Goal: Communication & Community: Answer question/provide support

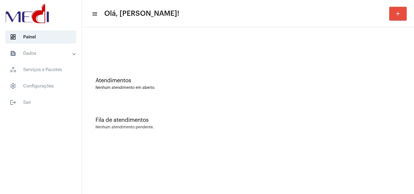
click at [361, 98] on div "Atendimentos Nenhum atendimento em aberto." at bounding box center [248, 81] width 327 height 40
click at [290, 55] on div at bounding box center [248, 45] width 327 height 31
click at [286, 58] on div at bounding box center [248, 45] width 327 height 31
click at [288, 124] on div "Fila de atendimentos Nenhum atendimento pendente." at bounding box center [248, 121] width 327 height 40
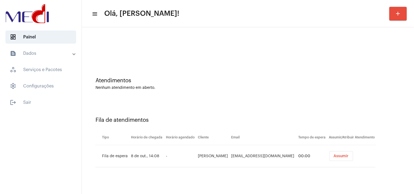
click at [337, 152] on button "Assumir" at bounding box center [341, 156] width 24 height 10
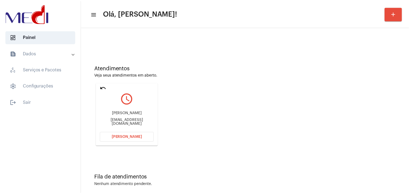
scroll to position [19, 0]
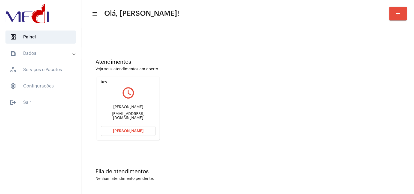
click at [137, 115] on div "jcseidel@bol.com.br" at bounding box center [128, 116] width 55 height 8
copy mat-card-content "jcseidel@bol.com.br Abrir Chamada"
click at [131, 132] on span "[PERSON_NAME]" at bounding box center [128, 131] width 31 height 4
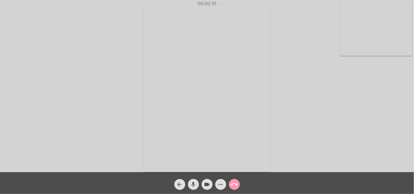
click at [233, 183] on mat-icon "call_end" at bounding box center [234, 184] width 7 height 7
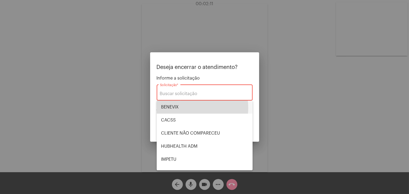
click at [182, 108] on span "BENEVIX" at bounding box center [204, 107] width 87 height 13
type input "BENEVIX"
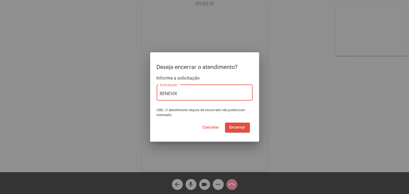
click at [239, 127] on span "Encerrar" at bounding box center [238, 128] width 16 height 4
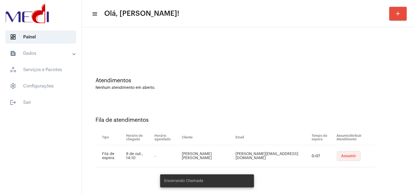
click at [339, 152] on button "Assumir" at bounding box center [349, 156] width 24 height 10
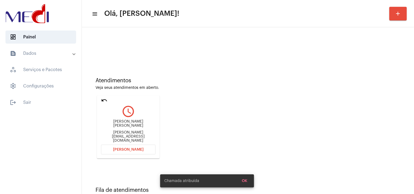
click at [145, 133] on div "olga.mhsilva@gmail.com" at bounding box center [128, 137] width 55 height 12
copy mat-card-content "olga.mhsilva@gmail.com Abrir Chamada"
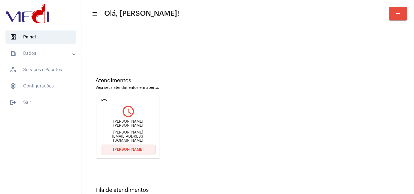
click at [134, 149] on span "Abrir Chamada" at bounding box center [128, 150] width 31 height 4
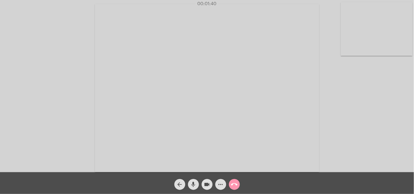
click at [235, 187] on mat-icon "call_end" at bounding box center [234, 184] width 7 height 7
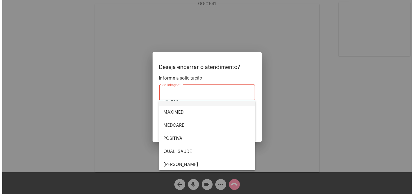
scroll to position [61, 0]
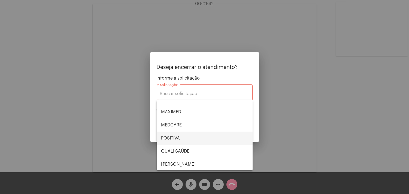
click at [173, 137] on span "POSITIVA" at bounding box center [204, 138] width 87 height 13
type input "POSITIVA"
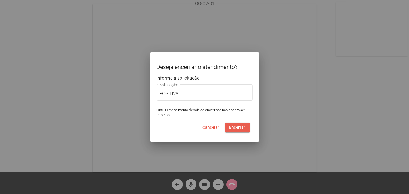
click at [240, 127] on span "Encerrar" at bounding box center [238, 128] width 16 height 4
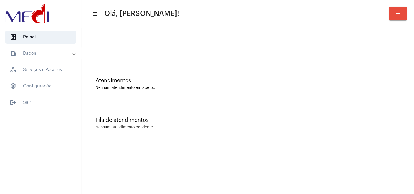
click at [356, 86] on div "Nenhum atendimento em aberto." at bounding box center [247, 88] width 305 height 4
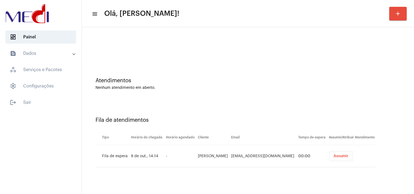
click at [336, 156] on span "Assumir" at bounding box center [341, 156] width 15 height 4
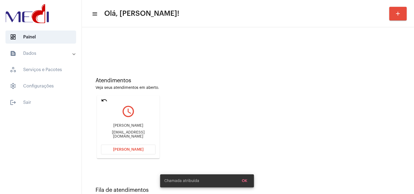
click at [146, 135] on div "karenmarquess@hotmail.com" at bounding box center [128, 135] width 55 height 8
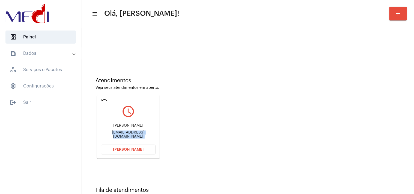
click at [146, 135] on div "karenmarquess@hotmail.com" at bounding box center [128, 135] width 55 height 8
copy mat-card-content "karenmarquess@hotmail.com Abrir Chamada"
click at [133, 151] on span "Abrir Chamada" at bounding box center [128, 150] width 31 height 4
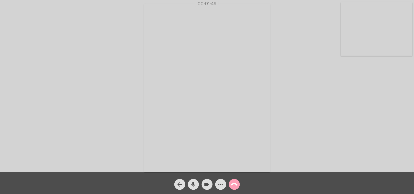
click at [235, 187] on mat-icon "call_end" at bounding box center [234, 184] width 7 height 7
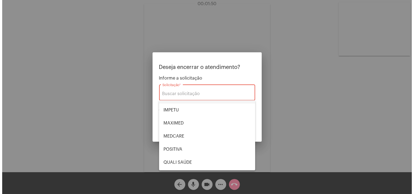
scroll to position [113, 0]
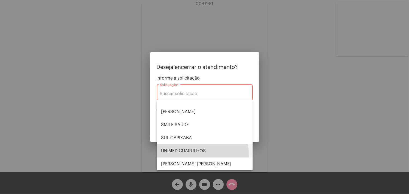
click at [182, 155] on span "UNIMED GUARULHOS" at bounding box center [204, 151] width 87 height 13
type input "UNIMED GUARULHOS"
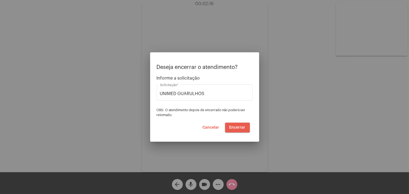
click at [237, 127] on span "Encerrar" at bounding box center [238, 128] width 16 height 4
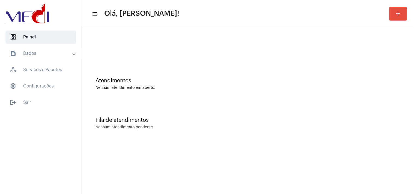
click at [327, 92] on div "Atendimentos Nenhum atendimento em aberto." at bounding box center [248, 81] width 327 height 40
click at [301, 104] on div "Fila de atendimentos Nenhum atendimento pendente." at bounding box center [248, 121] width 327 height 40
click at [337, 92] on div "Atendimentos Nenhum atendimento em aberto." at bounding box center [248, 81] width 327 height 40
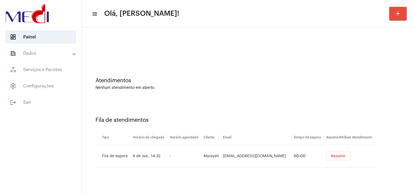
click at [334, 156] on span "Assumir" at bounding box center [338, 156] width 15 height 4
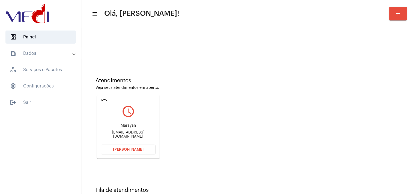
click at [141, 138] on div "Marayah marayahsampaio@gmail.com" at bounding box center [128, 131] width 55 height 25
copy mat-card-content "marayahsampaio@gmail.com Abrir Chamada"
click at [133, 149] on span "Abrir Chamada" at bounding box center [128, 150] width 31 height 4
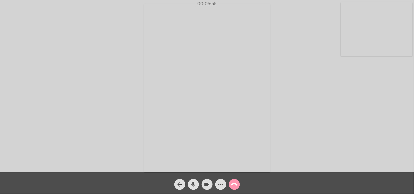
click at [233, 183] on mat-icon "call_end" at bounding box center [234, 184] width 7 height 7
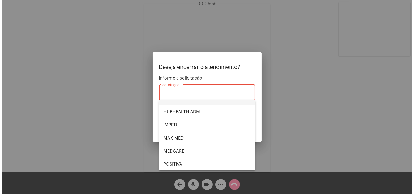
scroll to position [61, 0]
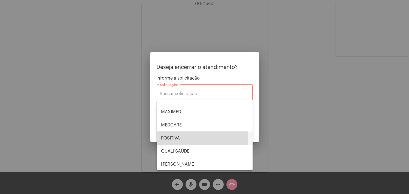
click at [179, 138] on span "POSITIVA" at bounding box center [204, 138] width 87 height 13
type input "POSITIVA"
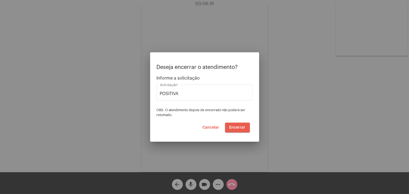
click at [238, 128] on span "Encerrar" at bounding box center [238, 128] width 16 height 4
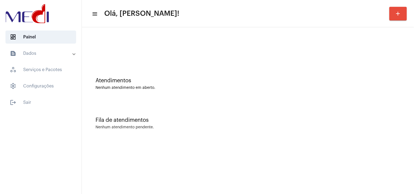
click at [288, 126] on div "Nenhum atendimento pendente." at bounding box center [247, 127] width 305 height 4
click at [349, 101] on div "Fila de atendimentos Nenhum atendimento pendente." at bounding box center [248, 121] width 327 height 40
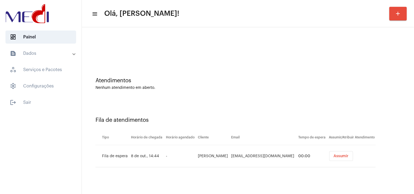
click at [334, 155] on span "Assumir" at bounding box center [341, 156] width 15 height 4
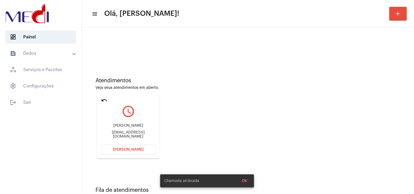
click at [130, 135] on div "Jacometti.Eng@hotmail.com" at bounding box center [128, 135] width 55 height 8
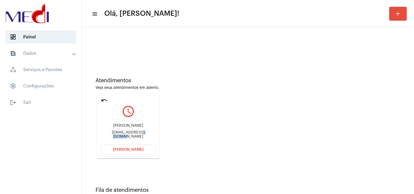
click at [130, 135] on div "Jacometti.Eng@hotmail.com" at bounding box center [128, 135] width 55 height 8
copy mat-card-content "Jacometti.Eng@hotmail.com Abrir Chamada"
click at [133, 148] on span "Abrir Chamada" at bounding box center [128, 150] width 31 height 4
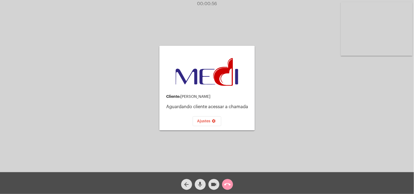
click at [230, 187] on mat-icon "call_end" at bounding box center [227, 184] width 7 height 7
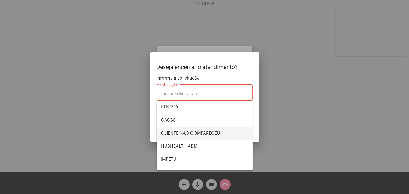
click at [206, 131] on span "CLIENTE NÃO COMPARECEU" at bounding box center [204, 133] width 87 height 13
type input "CLIENTE NÃO COMPARECEU"
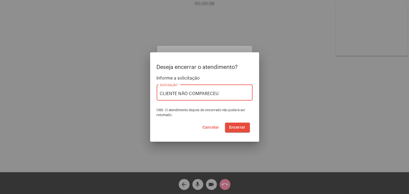
click at [237, 128] on span "Encerrar" at bounding box center [238, 128] width 16 height 4
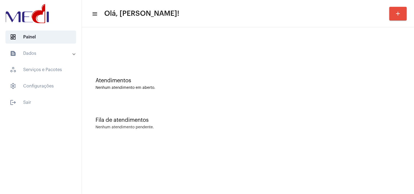
click at [376, 127] on div "Nenhum atendimento pendente." at bounding box center [247, 127] width 305 height 4
click at [300, 131] on div "Fila de atendimentos Nenhum atendimento pendente." at bounding box center [248, 121] width 327 height 40
click at [391, 102] on div "Fila de atendimentos Nenhum atendimento pendente." at bounding box center [248, 121] width 327 height 40
click at [324, 86] on div "Nenhum atendimento em aberto." at bounding box center [247, 88] width 305 height 4
click at [307, 156] on mat-sidenav-content "menu Olá, [PERSON_NAME]! add Atendimentos Nenhum atendimento em aberto. Fila de…" at bounding box center [248, 97] width 332 height 194
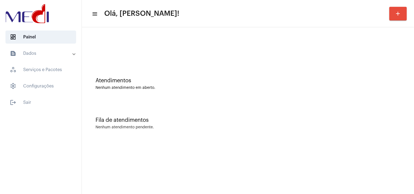
click at [336, 89] on div "Nenhum atendimento em aberto." at bounding box center [247, 88] width 305 height 4
click at [283, 97] on div "Atendimentos Nenhum atendimento em aberto." at bounding box center [248, 81] width 327 height 40
click at [328, 109] on div "Fila de atendimentos Nenhum atendimento pendente." at bounding box center [248, 121] width 327 height 40
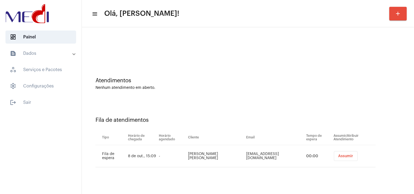
click at [340, 155] on span "Assumir" at bounding box center [345, 156] width 15 height 4
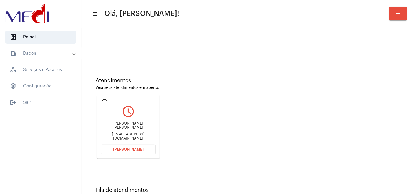
click at [127, 133] on div "leonardolima346@gmail.com" at bounding box center [128, 137] width 55 height 8
copy mat-card-content "leonardolima346@gmail.com Abrir Chamada"
click at [132, 149] on span "Abrir Chamada" at bounding box center [128, 150] width 31 height 4
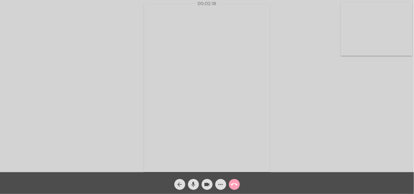
click at [232, 183] on mat-icon "call_end" at bounding box center [234, 184] width 7 height 7
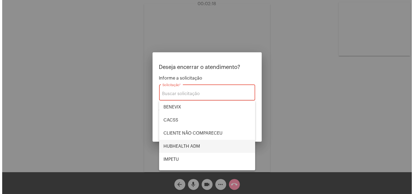
scroll to position [113, 0]
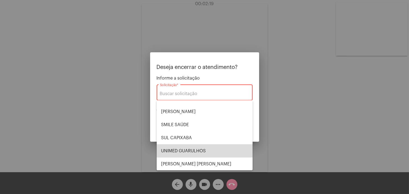
click at [210, 148] on span "UNIMED GUARULHOS" at bounding box center [204, 151] width 87 height 13
type input "UNIMED GUARULHOS"
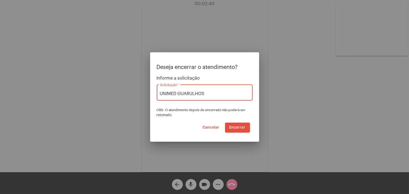
click at [235, 128] on span "Encerrar" at bounding box center [238, 128] width 16 height 4
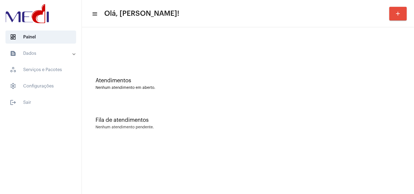
click at [398, 96] on div "Atendimentos Nenhum atendimento em aberto." at bounding box center [248, 81] width 327 height 40
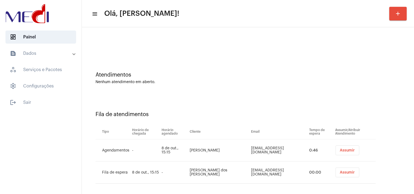
scroll to position [10, 0]
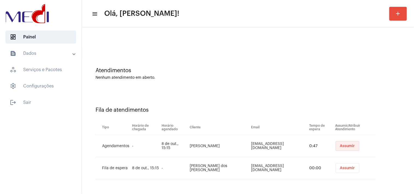
click at [340, 144] on span "Assumir" at bounding box center [347, 146] width 15 height 4
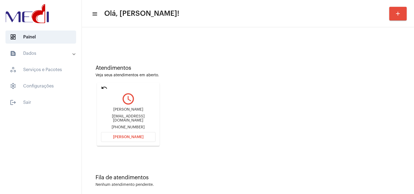
scroll to position [19, 0]
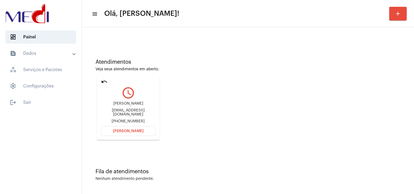
click at [145, 113] on div "nathalianitsche@hotmail.com" at bounding box center [128, 113] width 55 height 8
copy div "nathalianitsche@hotmail.com"
click at [152, 134] on button "Abrir Chamada" at bounding box center [128, 131] width 55 height 10
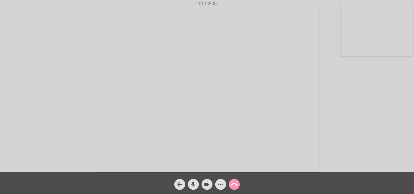
click at [232, 181] on span "call_end" at bounding box center [234, 184] width 7 height 11
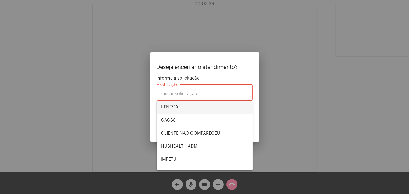
click at [182, 104] on span "BENEVIX" at bounding box center [204, 107] width 87 height 13
type input "BENEVIX"
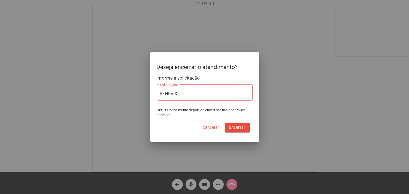
click at [244, 124] on button "Encerrar" at bounding box center [237, 128] width 25 height 10
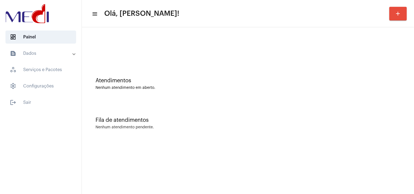
click at [355, 134] on div "Fila de atendimentos Nenhum atendimento pendente." at bounding box center [248, 121] width 327 height 40
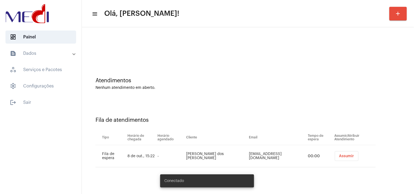
click at [342, 155] on span "Assumir" at bounding box center [346, 156] width 15 height 4
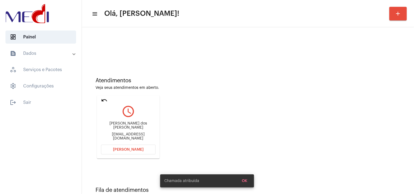
click at [124, 135] on div "[EMAIL_ADDRESS][DOMAIN_NAME]" at bounding box center [128, 137] width 55 height 8
copy mat-card-content "eliane_79@hotmail.com Abrir Chamada"
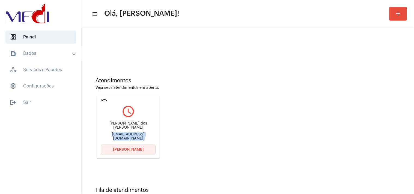
click at [154, 147] on button "Abrir Chamada" at bounding box center [128, 150] width 55 height 10
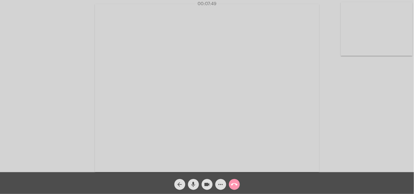
click at [236, 186] on mat-icon "call_end" at bounding box center [234, 184] width 7 height 7
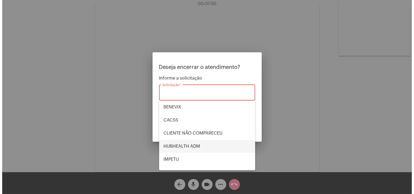
scroll to position [113, 0]
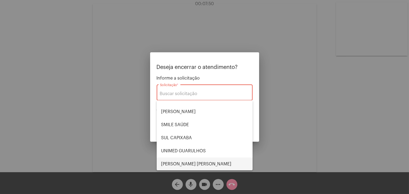
click at [190, 164] on span "VERA CRUZ" at bounding box center [204, 164] width 87 height 13
type input "VERA CRUZ"
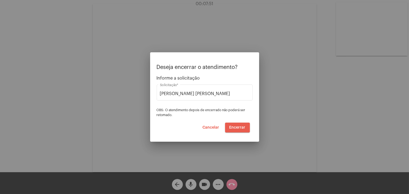
click at [241, 127] on span "Encerrar" at bounding box center [238, 128] width 16 height 4
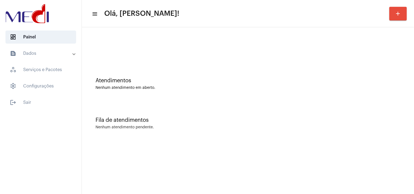
click at [334, 116] on div "Fila de atendimentos Nenhum atendimento pendente." at bounding box center [248, 121] width 327 height 40
click at [332, 187] on mat-sidenav-content "menu Olá, Karen! add Atendimentos Nenhum atendimento em aberto. Fila de atendim…" at bounding box center [248, 97] width 332 height 194
click at [266, 119] on div "Fila de atendimentos" at bounding box center [247, 120] width 305 height 6
click at [311, 124] on div "Fila de atendimentos Nenhum atendimento pendente." at bounding box center [248, 121] width 327 height 40
click at [364, 106] on div "Fila de atendimentos Nenhum atendimento pendente." at bounding box center [248, 121] width 327 height 40
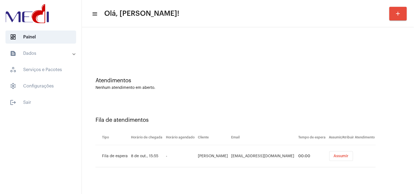
click at [340, 154] on button "Assumir" at bounding box center [341, 156] width 24 height 10
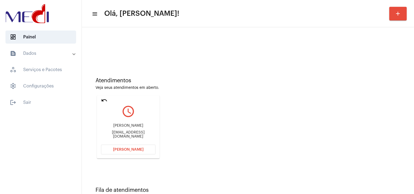
click at [137, 130] on div "Alex Carvalho Moreira Alex.financeiro@gmail.com" at bounding box center [128, 131] width 55 height 25
click at [138, 134] on div "Alex.financeiro@gmail.com" at bounding box center [128, 135] width 55 height 8
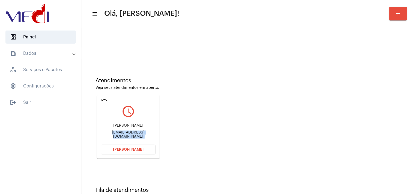
click at [138, 134] on div "Alex.financeiro@gmail.com" at bounding box center [128, 135] width 55 height 8
copy mat-card-content "Alex.financeiro@gmail.com Abrir Chamada"
click at [137, 151] on button "Abrir Chamada" at bounding box center [128, 150] width 55 height 10
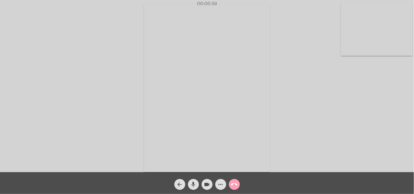
click at [236, 185] on mat-icon "call_end" at bounding box center [234, 184] width 7 height 7
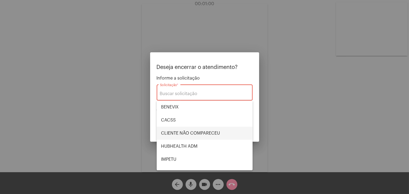
click at [209, 134] on span "CLIENTE NÃO COMPARECEU" at bounding box center [204, 133] width 87 height 13
type input "CLIENTE NÃO COMPARECEU"
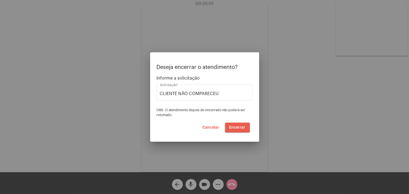
click at [233, 126] on span "Encerrar" at bounding box center [238, 128] width 16 height 4
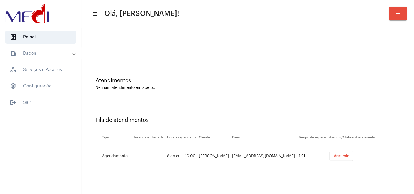
click at [334, 157] on span "Assumir" at bounding box center [341, 156] width 15 height 4
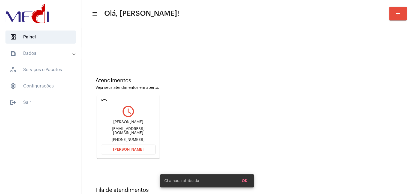
click at [145, 132] on div "rosaneleite0727@gmail.com" at bounding box center [128, 131] width 55 height 8
copy div "rosaneleite0727@gmail.com"
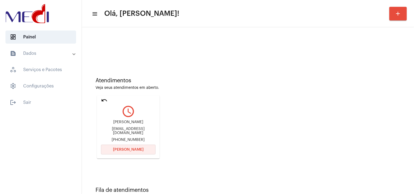
click at [124, 146] on button "Abrir Chamada" at bounding box center [128, 150] width 55 height 10
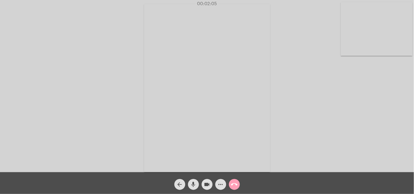
click at [230, 183] on button "call_end" at bounding box center [234, 184] width 11 height 11
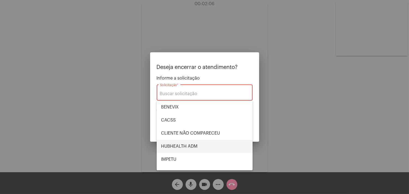
click at [184, 142] on span "HUBHEALTH ADM" at bounding box center [204, 146] width 87 height 13
type input "HUBHEALTH ADM"
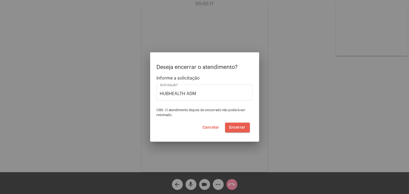
click at [241, 125] on button "Encerrar" at bounding box center [237, 128] width 25 height 10
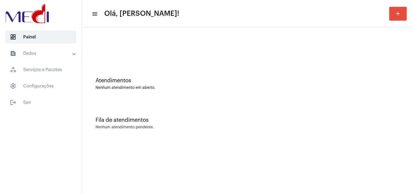
click at [335, 88] on div "Nenhum atendimento em aberto." at bounding box center [247, 88] width 305 height 4
click at [291, 91] on div "Atendimentos Nenhum atendimento em aberto." at bounding box center [248, 81] width 327 height 40
click at [275, 108] on div "Fila de atendimentos Nenhum atendimento pendente." at bounding box center [248, 121] width 327 height 40
click at [395, 112] on div "Fila de atendimentos Nenhum atendimento pendente." at bounding box center [248, 121] width 327 height 40
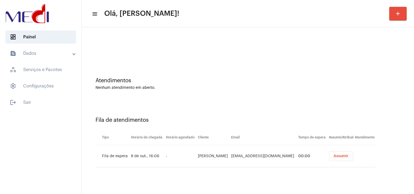
click at [347, 159] on button "Assumir" at bounding box center [341, 156] width 24 height 10
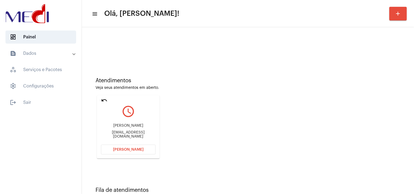
click at [140, 145] on button "[PERSON_NAME]" at bounding box center [128, 150] width 55 height 10
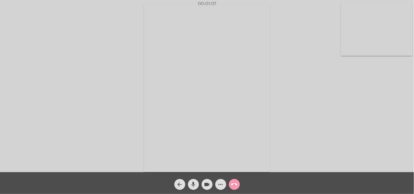
click at [233, 185] on mat-icon "call_end" at bounding box center [234, 184] width 7 height 7
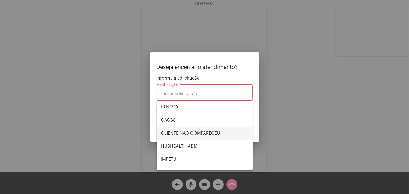
click at [212, 136] on span "CLIENTE NÃO COMPARECEU" at bounding box center [204, 133] width 87 height 13
type input "CLIENTE NÃO COMPARECEU"
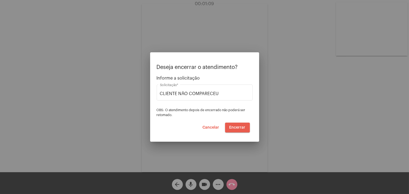
click at [239, 131] on button "Encerrar" at bounding box center [237, 128] width 25 height 10
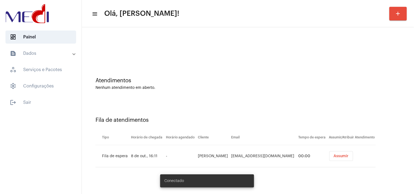
click at [359, 115] on div "Fila de atendimentos Tipo Horário de chegada Horário agendado Cliente Email Tem…" at bounding box center [248, 140] width 327 height 79
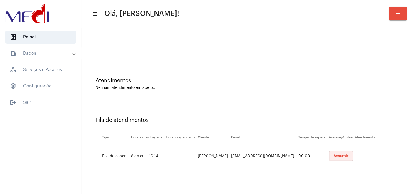
click at [334, 157] on span "Assumir" at bounding box center [341, 156] width 15 height 4
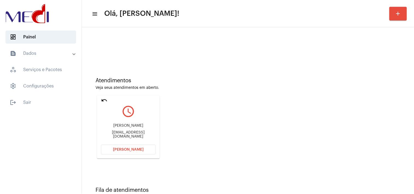
click at [138, 132] on div "[PERSON_NAME] [EMAIL_ADDRESS][DOMAIN_NAME]" at bounding box center [128, 131] width 55 height 25
click at [138, 132] on div "Estevão Tenichiro Sato ten25@uol.com.br" at bounding box center [128, 131] width 55 height 25
copy mat-card-content "ten25@uol.com.br Abrir Chamada"
click at [145, 148] on button "Abrir Chamada" at bounding box center [128, 150] width 55 height 10
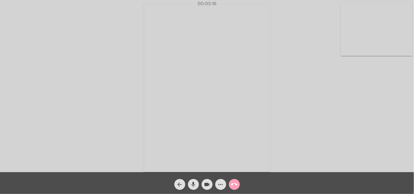
click at [233, 184] on mat-icon "call_end" at bounding box center [234, 184] width 7 height 7
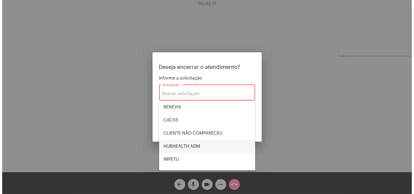
scroll to position [113, 0]
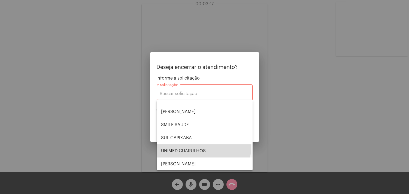
click at [203, 149] on span "UNIMED GUARULHOS" at bounding box center [204, 151] width 87 height 13
type input "UNIMED GUARULHOS"
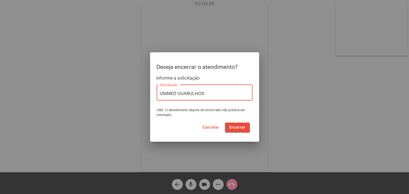
click at [240, 126] on span "Encerrar" at bounding box center [238, 128] width 16 height 4
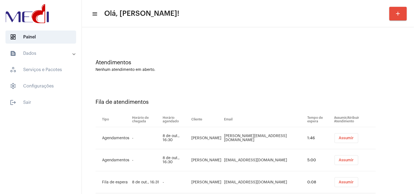
scroll to position [32, 0]
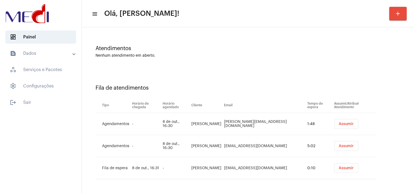
click at [339, 124] on span "Assumir" at bounding box center [346, 124] width 15 height 4
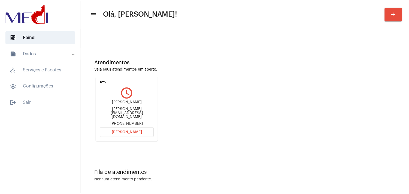
scroll to position [0, 0]
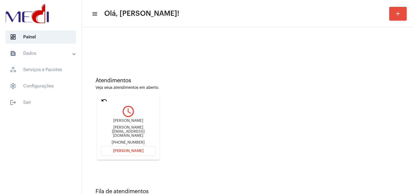
click at [136, 132] on div "silviolf@hotmail.com" at bounding box center [128, 132] width 55 height 12
copy div "silviolf@hotmail.com"
click at [140, 153] on button "Abrir Chamada" at bounding box center [128, 151] width 55 height 10
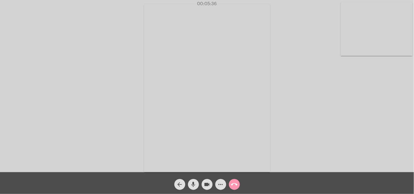
click at [236, 183] on mat-icon "call_end" at bounding box center [234, 184] width 7 height 7
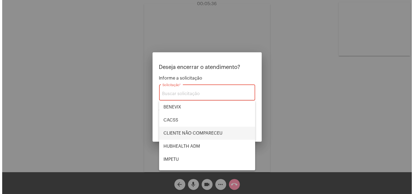
scroll to position [113, 0]
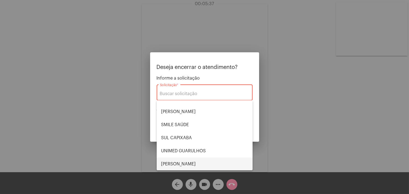
click at [184, 163] on span "VERA CRUZ" at bounding box center [204, 164] width 87 height 13
type input "VERA CRUZ"
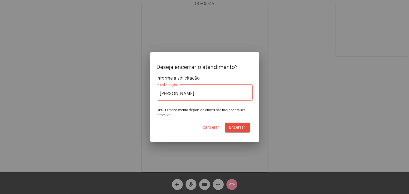
click at [239, 126] on span "Encerrar" at bounding box center [238, 128] width 16 height 4
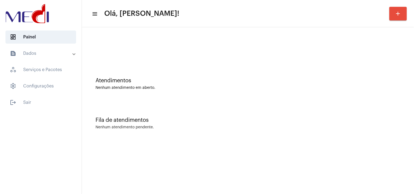
click at [297, 113] on div "Fila de atendimentos Nenhum atendimento pendente." at bounding box center [248, 121] width 327 height 40
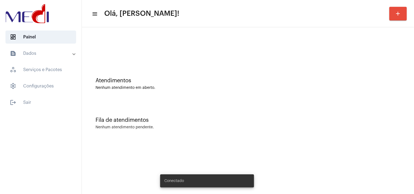
click at [288, 104] on div "Fila de atendimentos Nenhum atendimento pendente." at bounding box center [248, 121] width 327 height 40
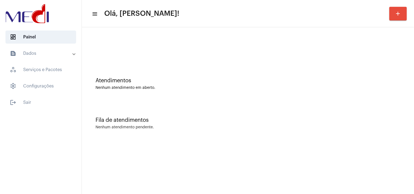
click at [279, 121] on div "Fila de atendimentos" at bounding box center [247, 120] width 305 height 6
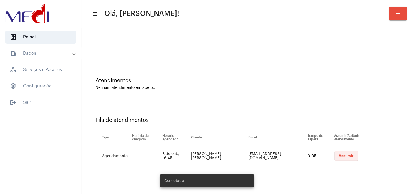
click at [347, 158] on button "Assumir" at bounding box center [346, 156] width 24 height 10
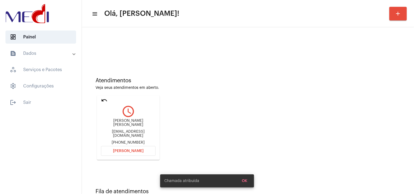
click at [140, 132] on div "jairrmarc@hotmail.com" at bounding box center [128, 134] width 55 height 8
copy div "jairrmarc@hotmail.com"
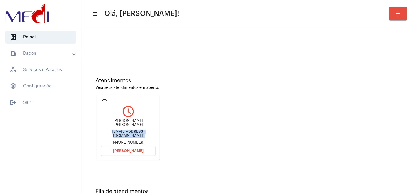
click at [141, 149] on span "Abrir Chamada" at bounding box center [128, 151] width 31 height 4
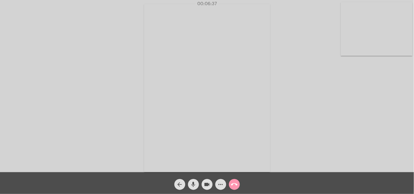
click at [237, 186] on mat-icon "call_end" at bounding box center [234, 184] width 7 height 7
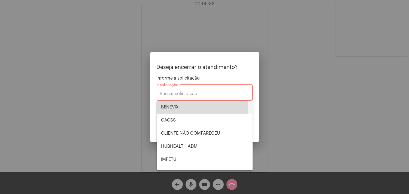
click at [182, 107] on span "BENEVIX" at bounding box center [204, 107] width 87 height 13
type input "BENEVIX"
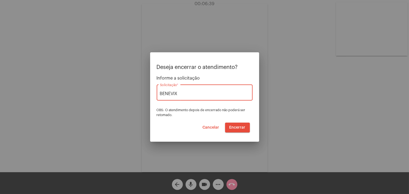
click at [209, 126] on span "Cancelar" at bounding box center [211, 128] width 17 height 4
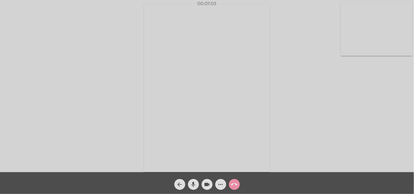
drag, startPoint x: 233, startPoint y: 185, endPoint x: 233, endPoint y: 194, distance: 9.5
click at [233, 194] on html "00:07:03 Acessando Câmera e Microfone... arrow_back mic videocam more_horiz cal…" at bounding box center [207, 97] width 414 height 194
click at [235, 187] on mat-icon "call_end" at bounding box center [234, 184] width 7 height 7
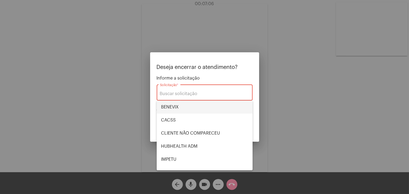
click at [180, 110] on span "BENEVIX" at bounding box center [204, 107] width 87 height 13
type input "BENEVIX"
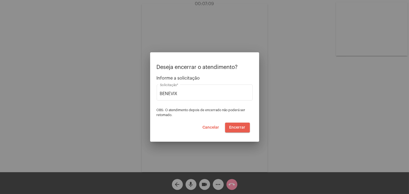
click at [242, 127] on span "Encerrar" at bounding box center [238, 128] width 16 height 4
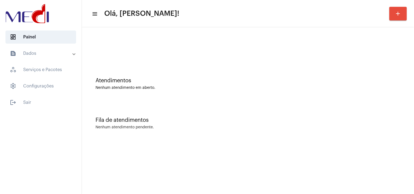
click at [326, 119] on div "Fila de atendimentos" at bounding box center [247, 120] width 305 height 6
click at [271, 130] on div "Fila de atendimentos Nenhum atendimento pendente." at bounding box center [248, 121] width 327 height 40
click at [285, 115] on div "Fila de atendimentos Nenhum atendimento pendente." at bounding box center [248, 121] width 327 height 40
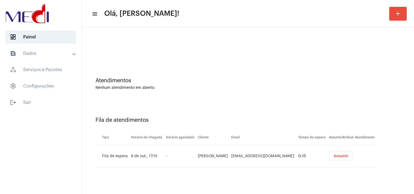
click at [328, 150] on td "Assumir" at bounding box center [352, 156] width 48 height 22
click at [334, 157] on span "Assumir" at bounding box center [341, 156] width 15 height 4
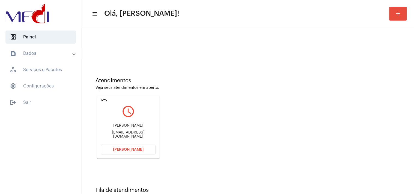
click at [124, 134] on div "[EMAIL_ADDRESS][DOMAIN_NAME]" at bounding box center [128, 135] width 55 height 8
click at [124, 134] on div "julianna473@gmail.com" at bounding box center [128, 135] width 55 height 8
copy mat-card-content "julianna473@gmail.com Abrir Chamada"
click at [129, 149] on span "Abrir Chamada" at bounding box center [128, 150] width 31 height 4
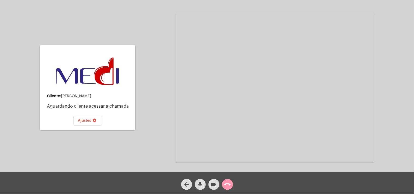
click at [225, 185] on mat-icon "call_end" at bounding box center [227, 184] width 7 height 7
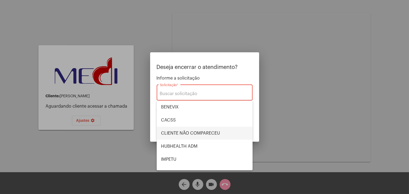
click at [179, 132] on span "CLIENTE NÃO COMPARECEU" at bounding box center [204, 133] width 87 height 13
type input "CLIENTE NÃO COMPARECEU"
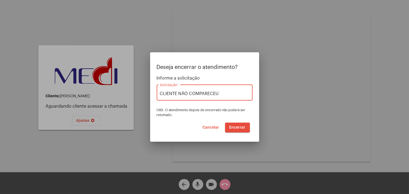
click at [244, 129] on span "Encerrar" at bounding box center [238, 128] width 16 height 4
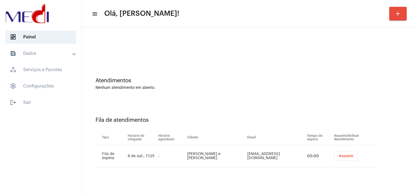
click at [344, 156] on span "Assumir" at bounding box center [346, 156] width 15 height 4
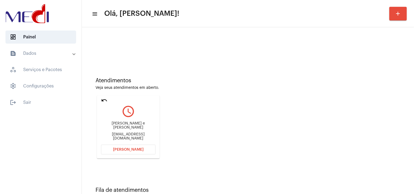
click at [134, 139] on div "Soelia de Sousa e Silva saeliadesousaesilva@gmail.com" at bounding box center [128, 131] width 55 height 25
copy mat-card-content "saeliadesousaesilva@gmail.com Abrir Chamada"
click at [122, 148] on span "Abrir Chamada" at bounding box center [128, 150] width 31 height 4
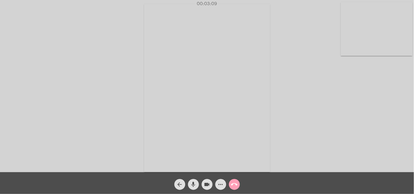
click at [231, 182] on mat-icon "call_end" at bounding box center [234, 184] width 7 height 7
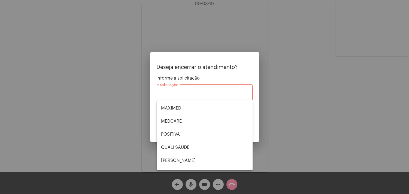
scroll to position [113, 0]
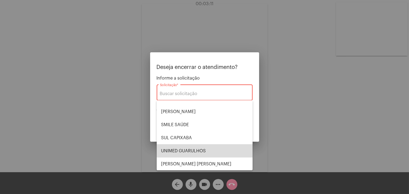
click at [209, 149] on span "UNIMED GUARULHOS" at bounding box center [204, 151] width 87 height 13
type input "UNIMED GUARULHOS"
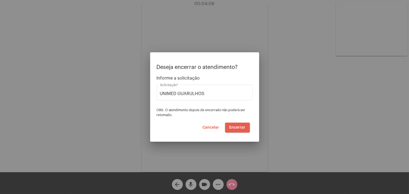
click at [245, 129] on span "Encerrar" at bounding box center [238, 128] width 16 height 4
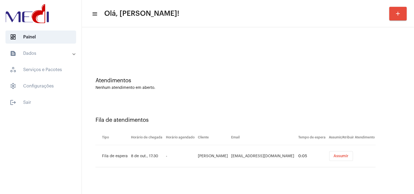
click at [351, 156] on div "Assumir" at bounding box center [352, 156] width 49 height 10
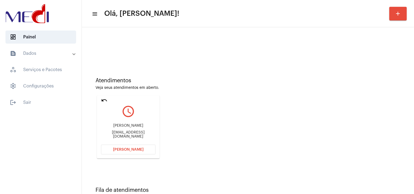
click at [146, 136] on div "Pinaisadora10@gmail.com" at bounding box center [128, 135] width 55 height 8
copy mat-card-content "Pinaisadora10@gmail.com Abrir Chamada"
click at [131, 148] on span "Abrir Chamada" at bounding box center [128, 150] width 31 height 4
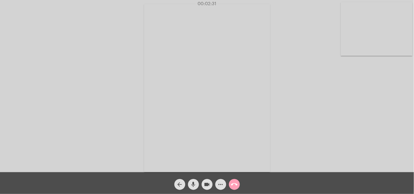
click at [235, 180] on span "call_end" at bounding box center [234, 184] width 7 height 11
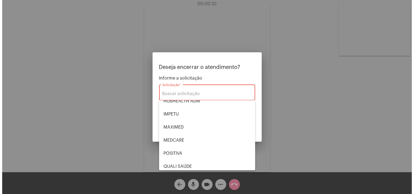
scroll to position [113, 0]
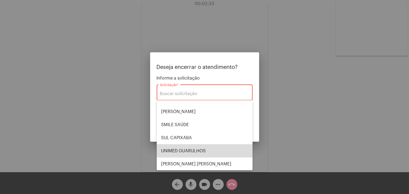
click at [205, 151] on span "UNIMED GUARULHOS" at bounding box center [204, 151] width 87 height 13
type input "UNIMED GUARULHOS"
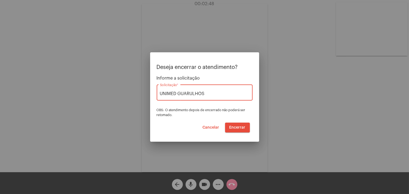
click at [243, 129] on span "Encerrar" at bounding box center [238, 128] width 16 height 4
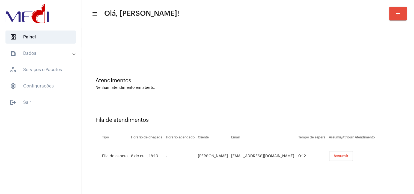
click at [334, 153] on button "Assumir" at bounding box center [341, 156] width 24 height 10
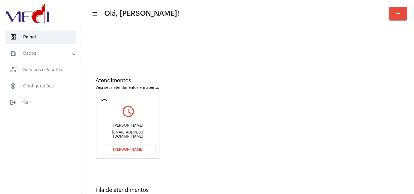
click at [116, 132] on div "yeesjessca19@gmail.com" at bounding box center [128, 135] width 55 height 8
copy mat-card-content "yeesjessca19@gmail.com Abrir Chamada"
click at [142, 149] on button "Abrir Chamada" at bounding box center [128, 150] width 55 height 10
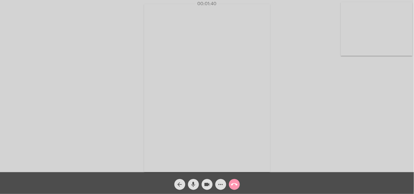
click at [236, 185] on mat-icon "call_end" at bounding box center [234, 184] width 7 height 7
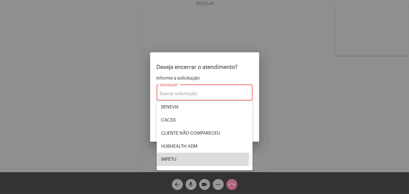
click at [189, 154] on span "IMPETU" at bounding box center [204, 159] width 87 height 13
type input "IMPETU"
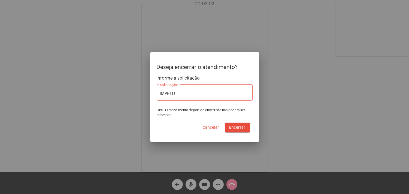
click at [235, 126] on span "Encerrar" at bounding box center [238, 128] width 16 height 4
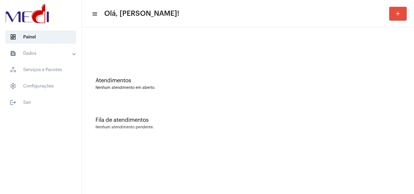
click at [407, 133] on div "Fila de atendimentos Nenhum atendimento pendente." at bounding box center [248, 121] width 327 height 40
click at [394, 75] on div "Atendimentos Nenhum atendimento em aberto." at bounding box center [248, 81] width 327 height 40
click at [394, 96] on div "Atendimentos Nenhum atendimento em aberto." at bounding box center [248, 81] width 327 height 40
drag, startPoint x: 400, startPoint y: 92, endPoint x: 409, endPoint y: 81, distance: 13.4
click at [410, 81] on div "Atendimentos Nenhum atendimento em aberto." at bounding box center [248, 81] width 327 height 40
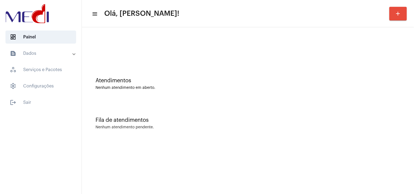
click at [413, 106] on div "Atendimentos Nenhum atendimento em aberto. Fila de atendimentos Nenhum atendime…" at bounding box center [248, 85] width 332 height 116
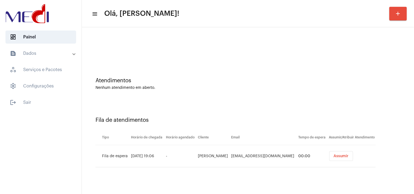
drag, startPoint x: 377, startPoint y: 151, endPoint x: 370, endPoint y: 151, distance: 6.8
click at [376, 151] on div "Fila de atendimentos Tipo Horário de chegada Horário agendado Cliente Email Tem…" at bounding box center [248, 140] width 327 height 79
click at [334, 155] on span "Assumir" at bounding box center [341, 156] width 15 height 4
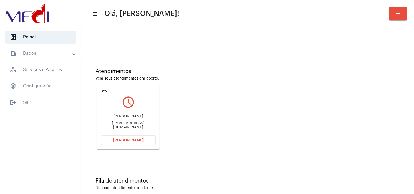
scroll to position [19, 0]
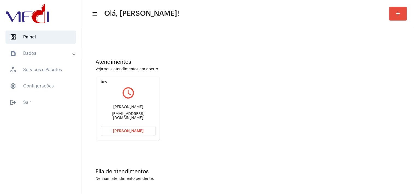
click at [132, 116] on div "[EMAIL_ADDRESS][DOMAIN_NAME]" at bounding box center [128, 116] width 55 height 8
copy mat-card-content "[EMAIL_ADDRESS][DOMAIN_NAME] [PERSON_NAME]"
click at [146, 129] on button "Abrir Chamada" at bounding box center [128, 131] width 55 height 10
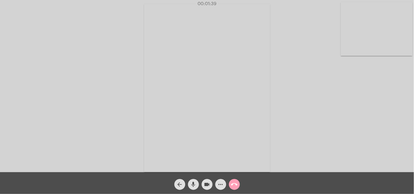
click at [233, 183] on mat-icon "call_end" at bounding box center [234, 184] width 7 height 7
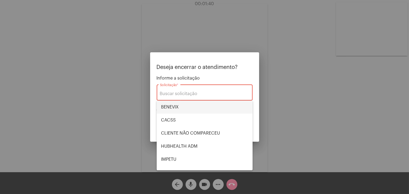
click at [190, 106] on span "BENEVIX" at bounding box center [204, 107] width 87 height 13
type input "BENEVIX"
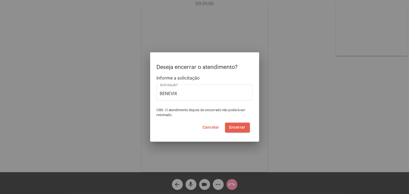
click at [235, 126] on span "Encerrar" at bounding box center [238, 128] width 16 height 4
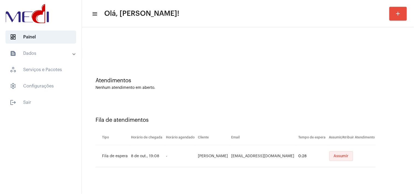
click at [342, 157] on span "Assumir" at bounding box center [341, 156] width 15 height 4
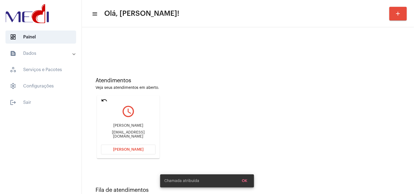
click at [141, 135] on div "manucuidadosamentepsi@gmail.com" at bounding box center [128, 135] width 55 height 8
click at [142, 134] on div "manucuidadosamentepsi@gmail.com" at bounding box center [128, 135] width 55 height 8
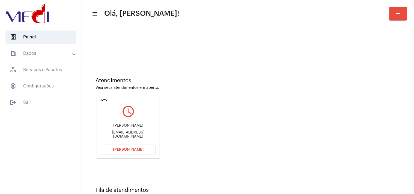
click at [142, 134] on div "manucuidadosamentepsi@gmail.com" at bounding box center [128, 135] width 55 height 8
click at [133, 151] on span "Abrir Chamada" at bounding box center [128, 150] width 31 height 4
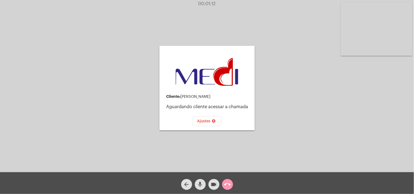
click at [204, 185] on button "mic" at bounding box center [200, 184] width 11 height 11
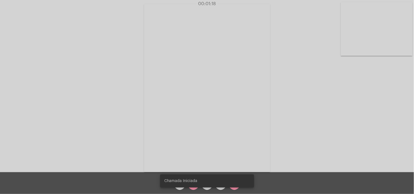
click at [195, 184] on span "Chamada Iniciada" at bounding box center [180, 180] width 33 height 5
click at [192, 186] on snack-bar-container "Chamada Iniciada" at bounding box center [207, 181] width 94 height 13
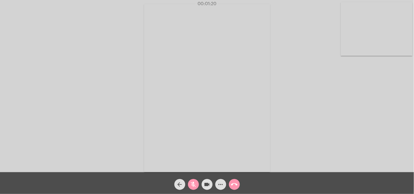
click at [194, 189] on span "mic_off" at bounding box center [193, 184] width 7 height 11
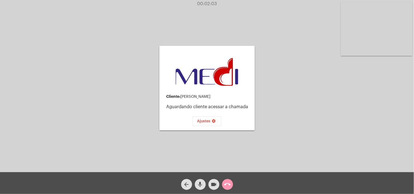
click at [198, 184] on mat-icon "mic" at bounding box center [200, 184] width 7 height 7
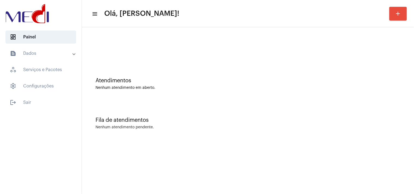
click at [391, 86] on div "Nenhum atendimento em aberto." at bounding box center [247, 88] width 305 height 4
click at [394, 63] on div "Atendimentos Nenhum atendimento em aberto." at bounding box center [248, 81] width 327 height 40
click at [378, 103] on div "Fila de atendimentos Nenhum atendimento pendente." at bounding box center [248, 121] width 327 height 40
